Goal: Task Accomplishment & Management: Manage account settings

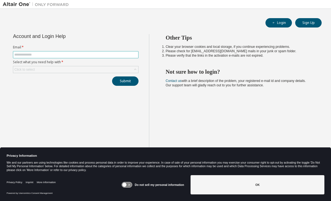
click at [42, 53] on input "text" at bounding box center [75, 55] width 123 height 4
type input "*"
type input "**********"
click at [134, 69] on icon at bounding box center [135, 70] width 6 height 6
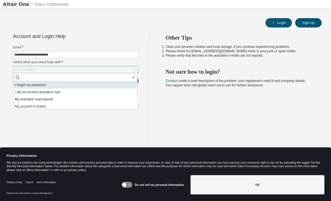
click at [36, 88] on li "I forgot my password" at bounding box center [75, 85] width 124 height 7
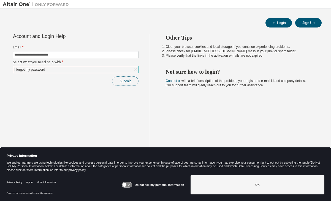
click at [126, 83] on button "Submit" at bounding box center [125, 81] width 26 height 9
